Goal: Navigation & Orientation: Find specific page/section

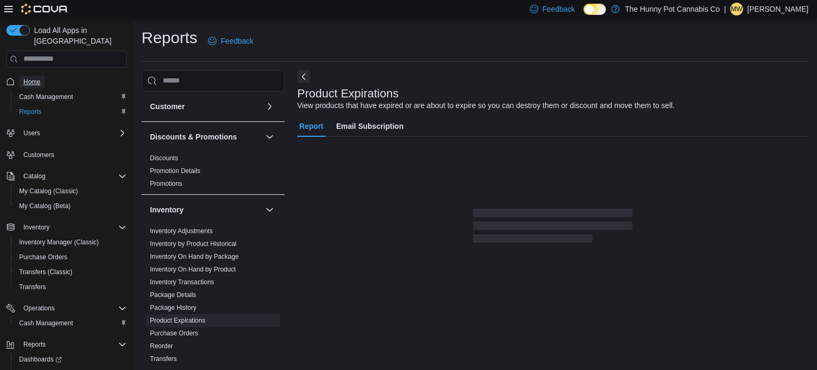
click at [37, 78] on span "Home" at bounding box center [31, 82] width 17 height 9
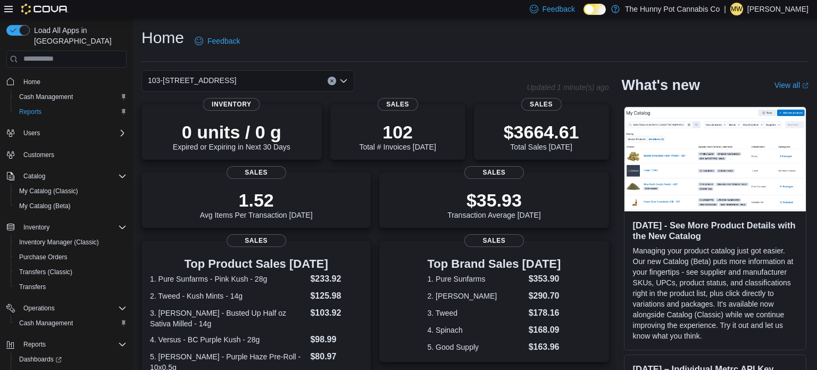
click at [779, 10] on p "[PERSON_NAME]" at bounding box center [777, 9] width 61 height 13
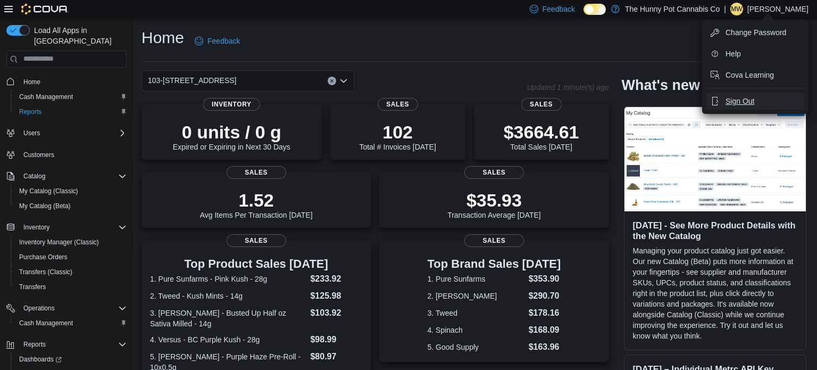
click at [747, 97] on span "Sign Out" at bounding box center [739, 101] width 29 height 11
